Goal: Task Accomplishment & Management: Manage account settings

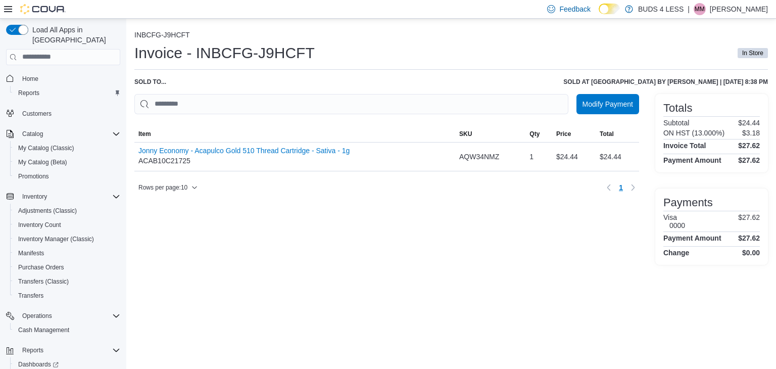
click at [742, 7] on p "Michael Mckay" at bounding box center [739, 9] width 58 height 12
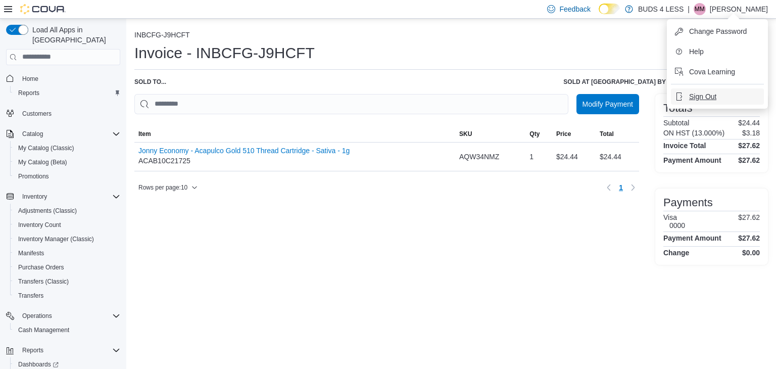
click at [703, 95] on span "Sign Out" at bounding box center [702, 96] width 27 height 10
